Goal: Transaction & Acquisition: Book appointment/travel/reservation

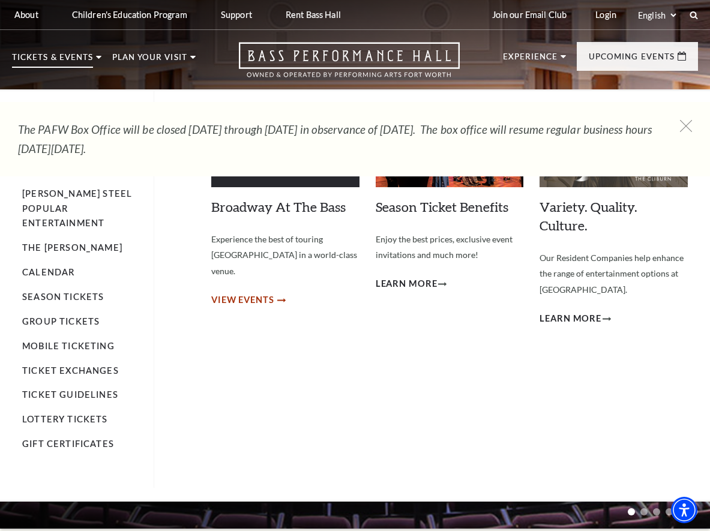
click at [232, 293] on span "View Events" at bounding box center [242, 300] width 63 height 15
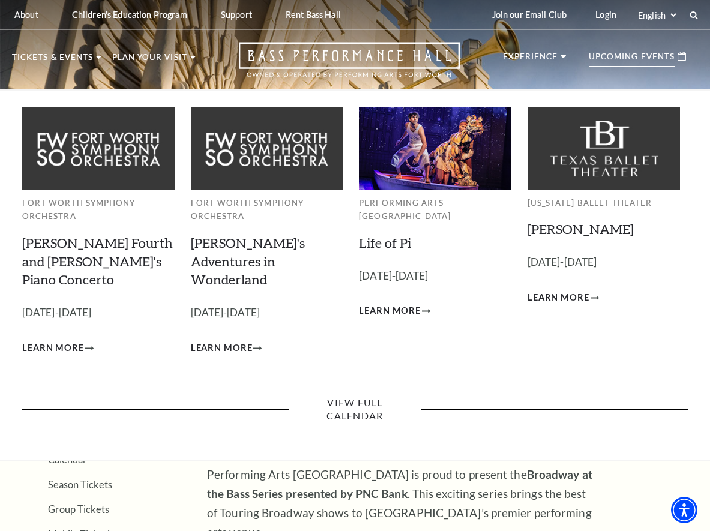
click at [619, 50] on div "Upcoming Events" at bounding box center [637, 56] width 121 height 29
click at [619, 61] on p "Upcoming Events" at bounding box center [632, 60] width 86 height 14
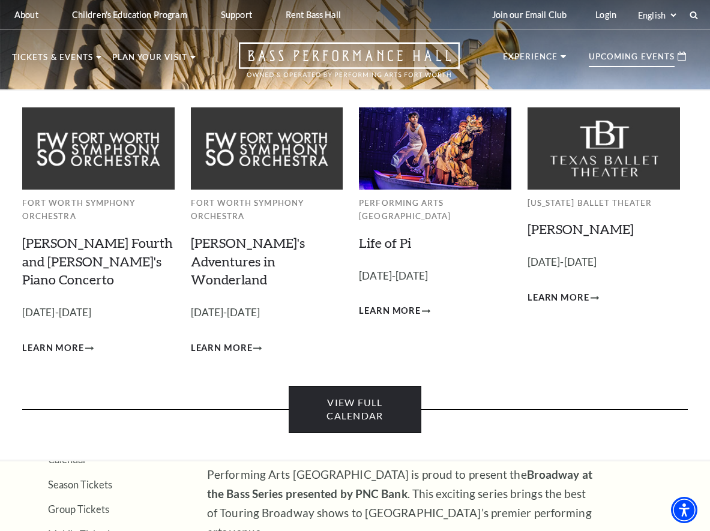
click at [361, 386] on link "View Full Calendar" at bounding box center [355, 409] width 133 height 47
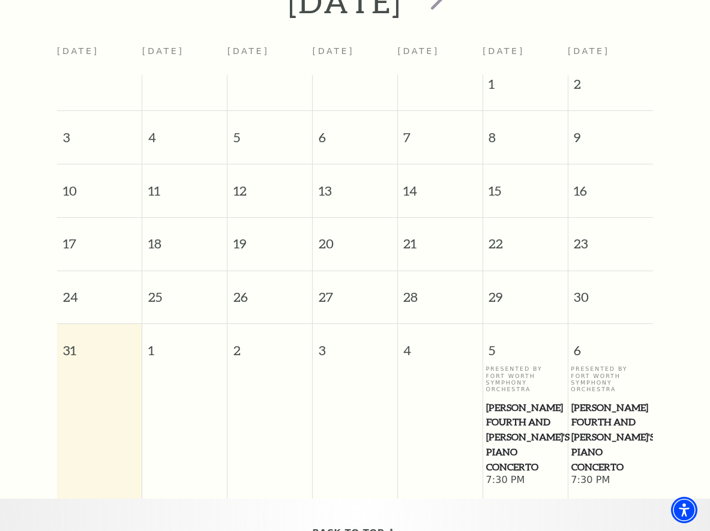
scroll to position [512, 0]
